Goal: Information Seeking & Learning: Learn about a topic

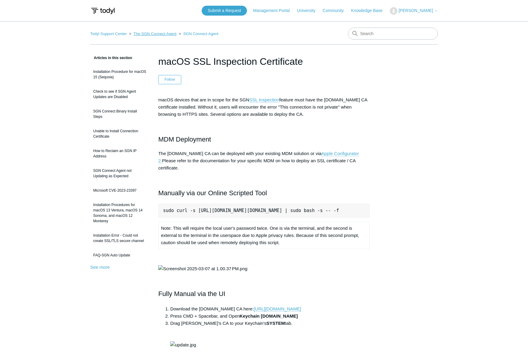
click at [162, 34] on link "The SGN Connect Agent" at bounding box center [155, 33] width 43 height 4
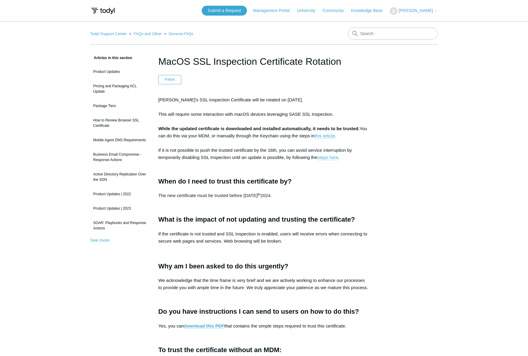
click at [393, 131] on div "Articles in this section Product Updates Pricing and Packaging ACL Update Packa…" at bounding box center [263, 363] width 347 height 618
click at [405, 77] on div "Articles in this section Product Updates Pricing and Packaging ACL Update Packa…" at bounding box center [263, 363] width 347 height 618
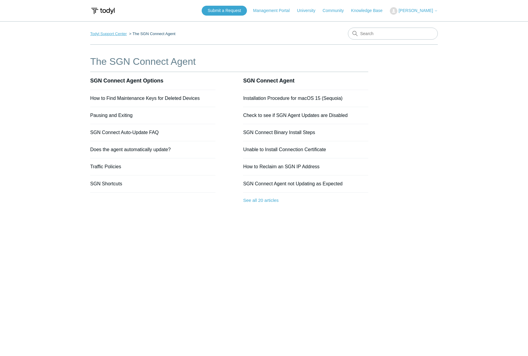
click at [107, 34] on link "Todyl Support Center" at bounding box center [108, 33] width 37 height 4
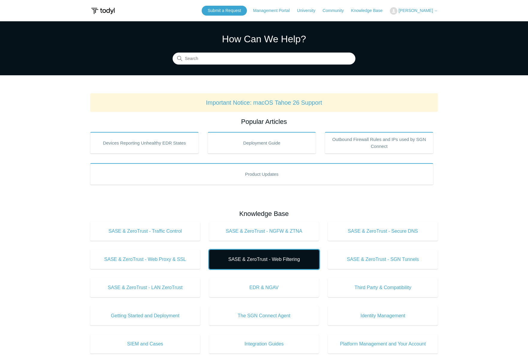
click at [276, 261] on span "SASE & ZeroTrust - Web Filtering" at bounding box center [264, 259] width 92 height 7
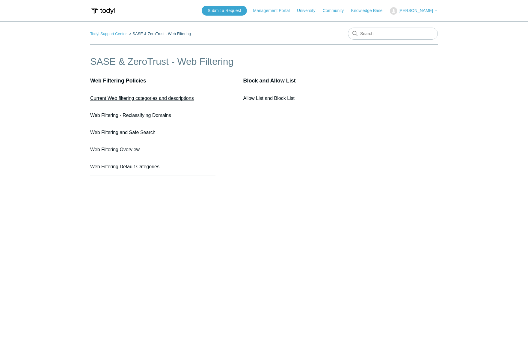
click at [124, 100] on link "Current Web filtering categories and descriptions" at bounding box center [142, 98] width 104 height 5
click at [120, 150] on link "Web Filtering Overview" at bounding box center [114, 149] width 49 height 5
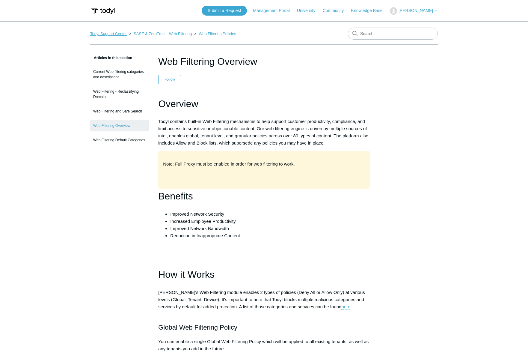
click at [109, 33] on link "Todyl Support Center" at bounding box center [108, 33] width 37 height 4
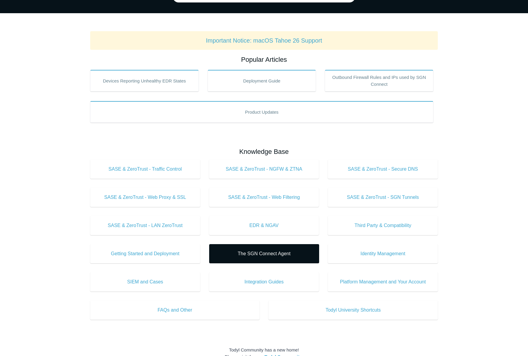
scroll to position [90, 0]
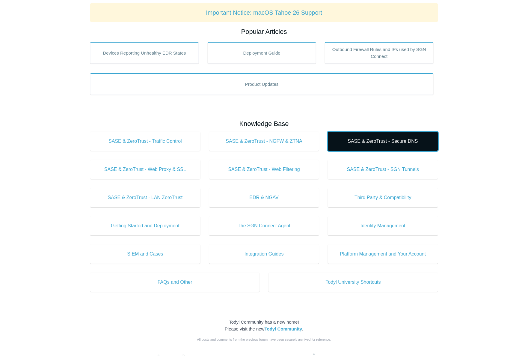
click at [396, 136] on link "SASE & ZeroTrust - Secure DNS" at bounding box center [383, 141] width 110 height 19
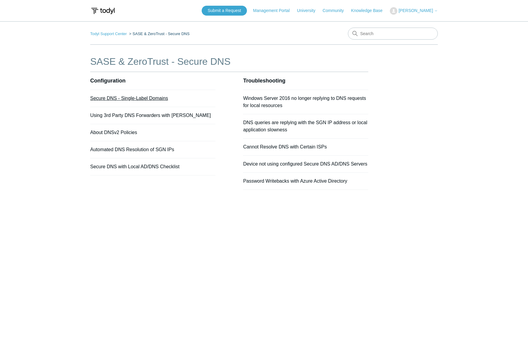
click at [135, 100] on link "Secure DNS - Single-Label Domains" at bounding box center [129, 98] width 78 height 5
click at [120, 167] on link "Secure DNS with Local AD/DNS Checklist" at bounding box center [134, 166] width 89 height 5
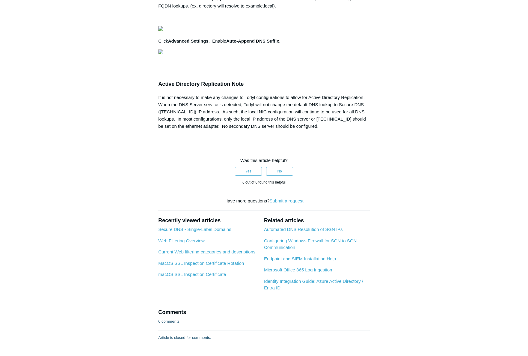
scroll to position [539, 0]
